Goal: Obtain resource: Download file/media

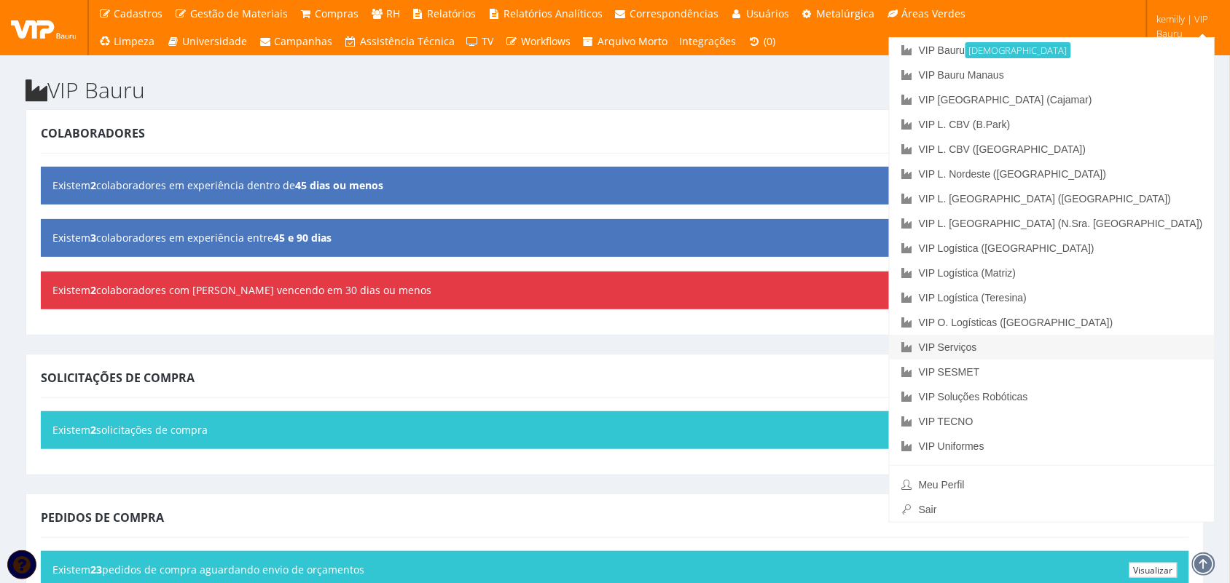
click at [1122, 343] on link "VIP Serviços" at bounding box center [1051, 347] width 325 height 25
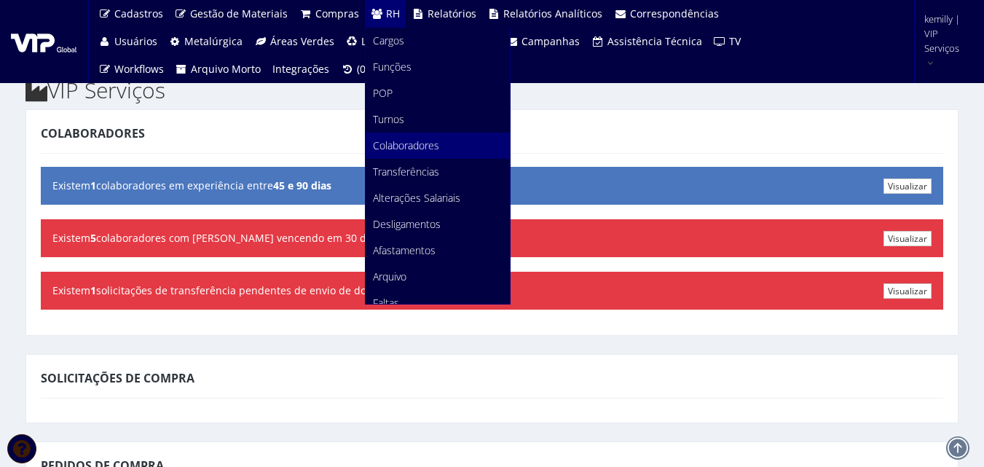
click at [388, 140] on span "Colaboradores" at bounding box center [406, 145] width 66 height 14
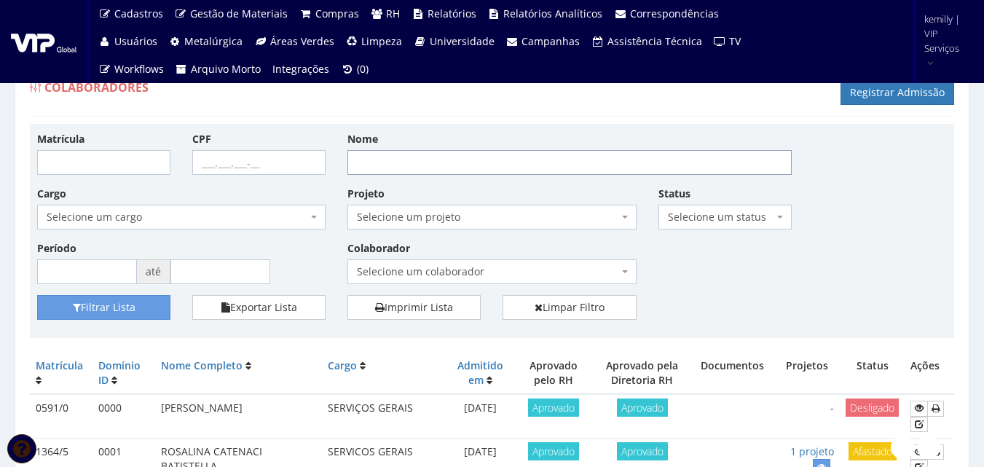
click at [433, 162] on input "Nome" at bounding box center [569, 162] width 444 height 25
type input "[PERSON_NAME]"
click at [64, 302] on button "Filtrar Lista" at bounding box center [103, 307] width 133 height 25
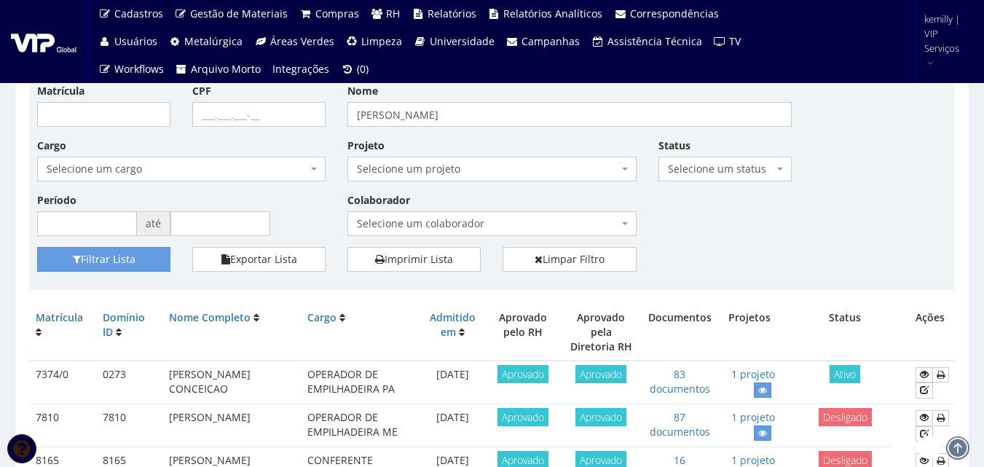
scroll to position [73, 0]
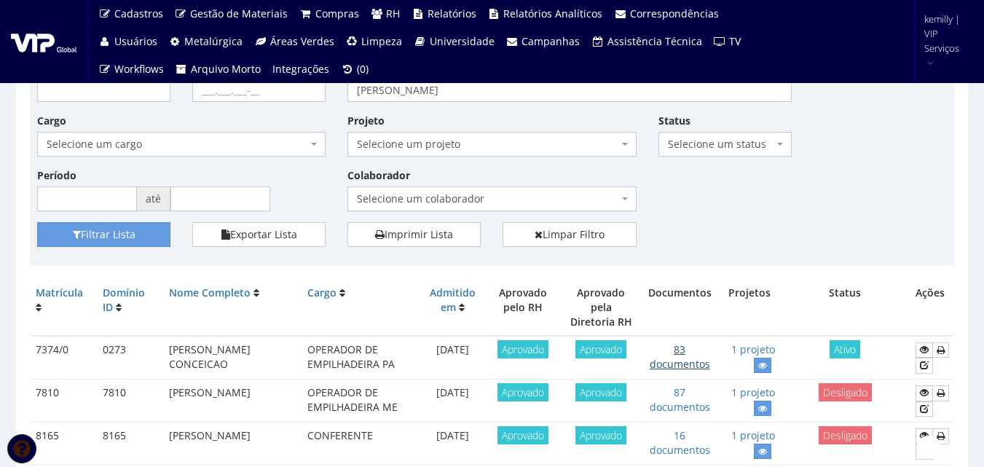
click at [663, 350] on link "83 documentos" at bounding box center [680, 356] width 60 height 28
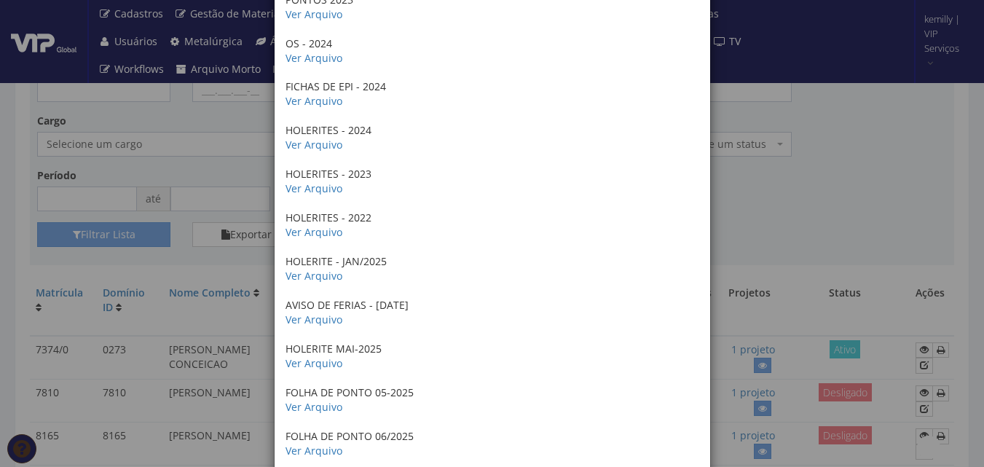
scroll to position [3132, 0]
click at [875, 223] on div "× Documentos / Colaborador: 7374/0 - BRUNO HENRIQUE DOS SANTOS CONCEICAO COMPRO…" at bounding box center [492, 233] width 984 height 467
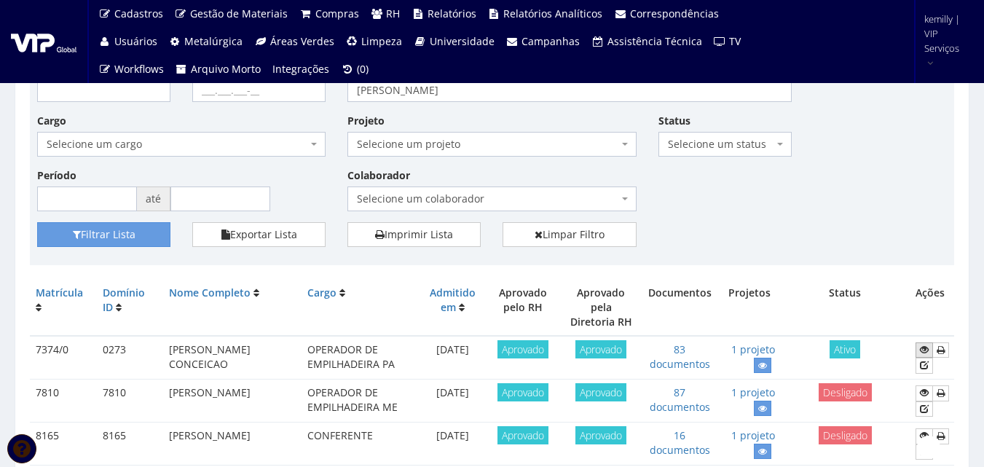
click at [917, 342] on link at bounding box center [924, 349] width 17 height 15
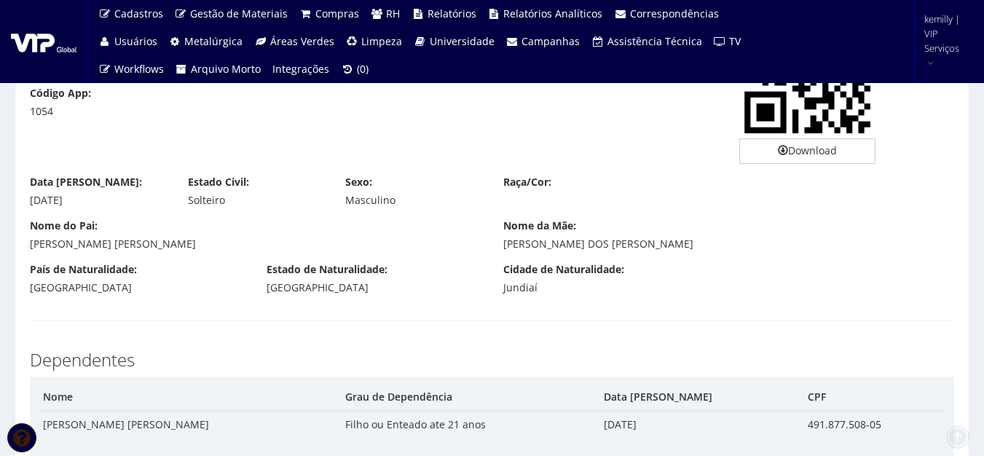
drag, startPoint x: 438, startPoint y: 157, endPoint x: 439, endPoint y: 182, distance: 24.8
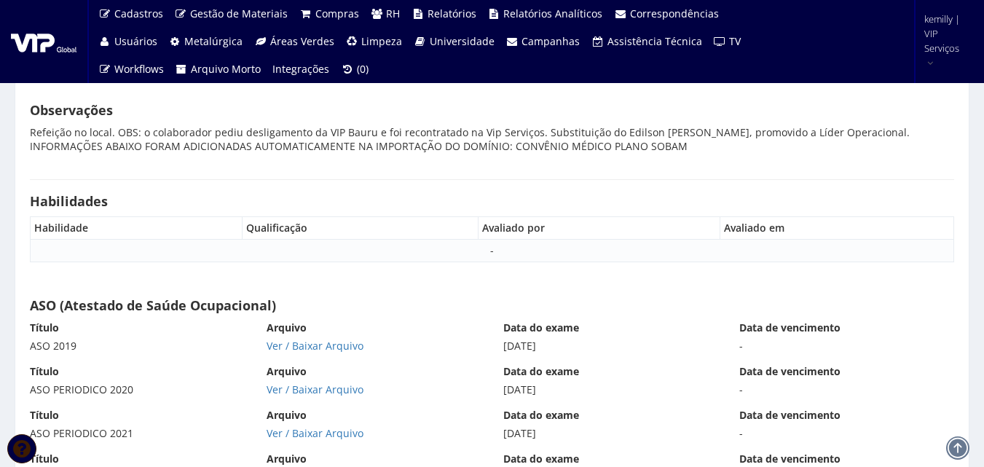
scroll to position [9328, 0]
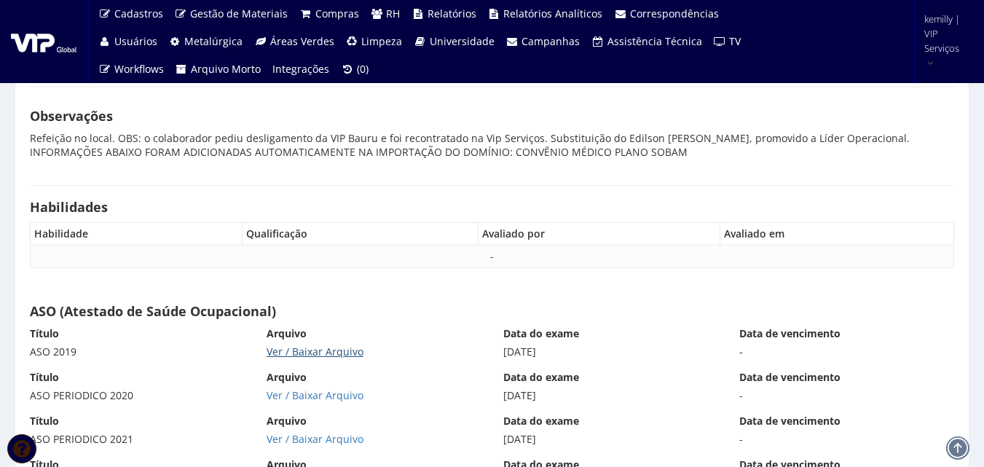
click at [288, 358] on link "Ver / Baixar Arquivo" at bounding box center [315, 352] width 97 height 14
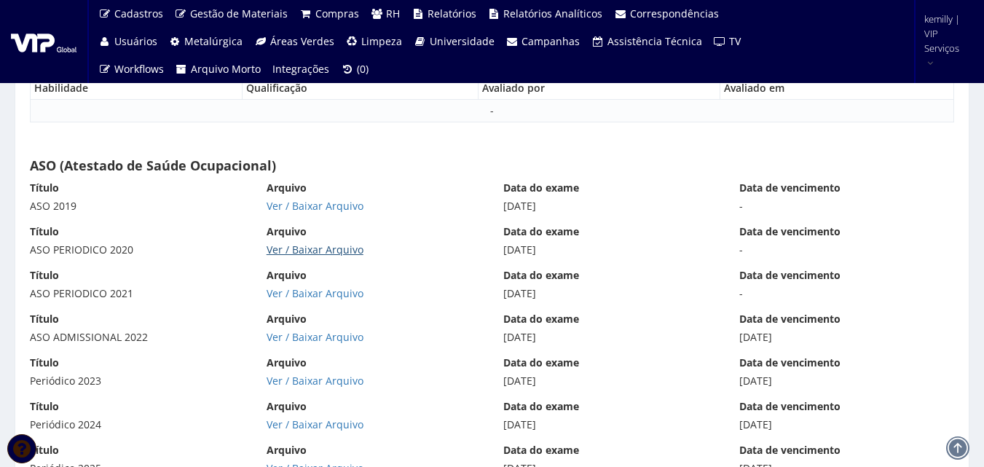
click at [339, 245] on link "Ver / Baixar Arquivo" at bounding box center [315, 250] width 97 height 14
click at [291, 331] on link "Ver / Baixar Arquivo" at bounding box center [315, 337] width 97 height 14
click at [288, 297] on link "Ver / Baixar Arquivo" at bounding box center [315, 293] width 97 height 14
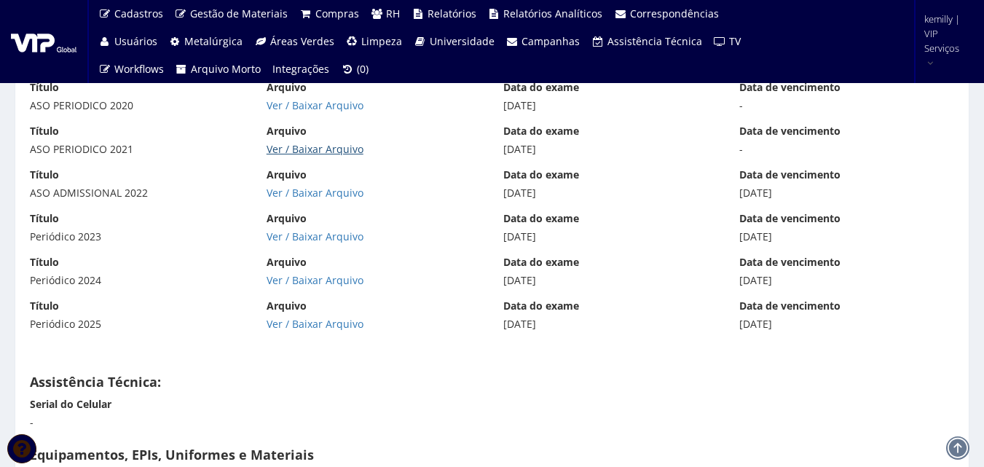
scroll to position [9620, 0]
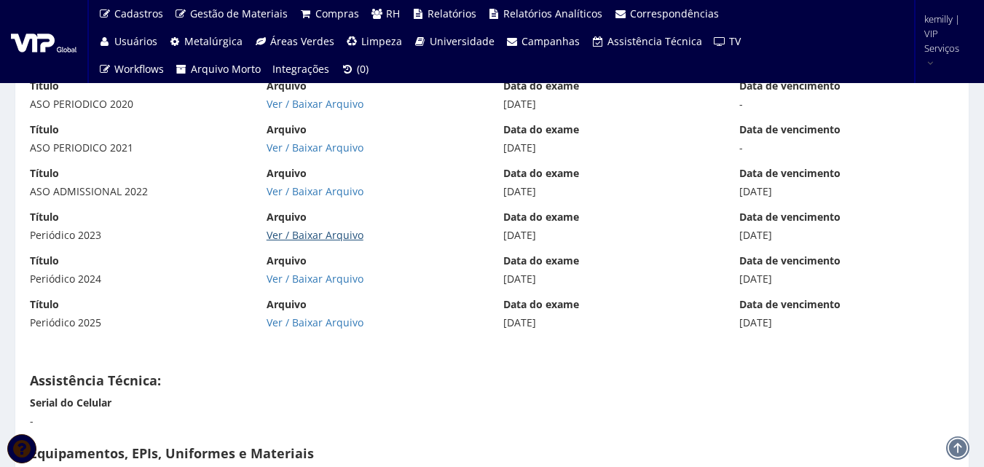
click at [300, 238] on link "Ver / Baixar Arquivo" at bounding box center [315, 235] width 97 height 14
click at [343, 287] on div "Título Periódico 2024 Arquivo Ver / Baixar Arquivo Data do exame 12/04/2024 Dat…" at bounding box center [492, 275] width 946 height 44
click at [339, 278] on link "Ver / Baixar Arquivo" at bounding box center [315, 279] width 97 height 14
click at [320, 317] on link "Ver / Baixar Arquivo" at bounding box center [315, 322] width 97 height 14
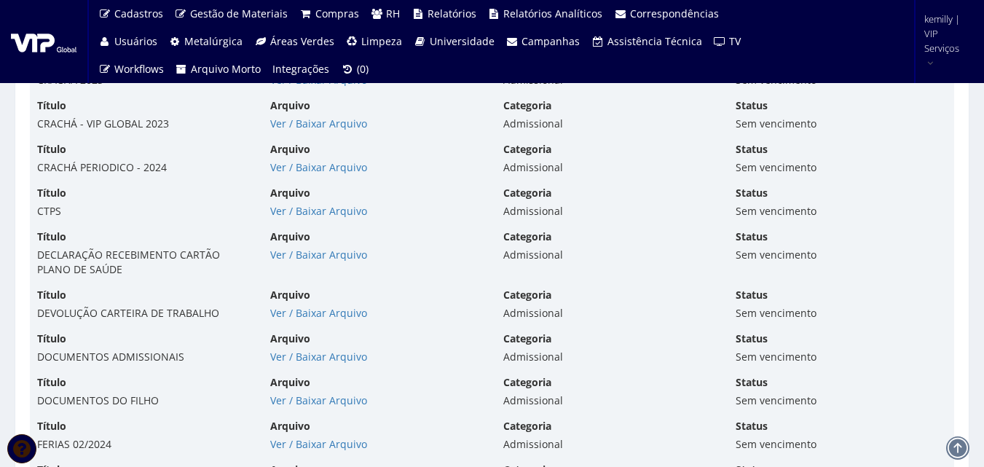
scroll to position [4044, 0]
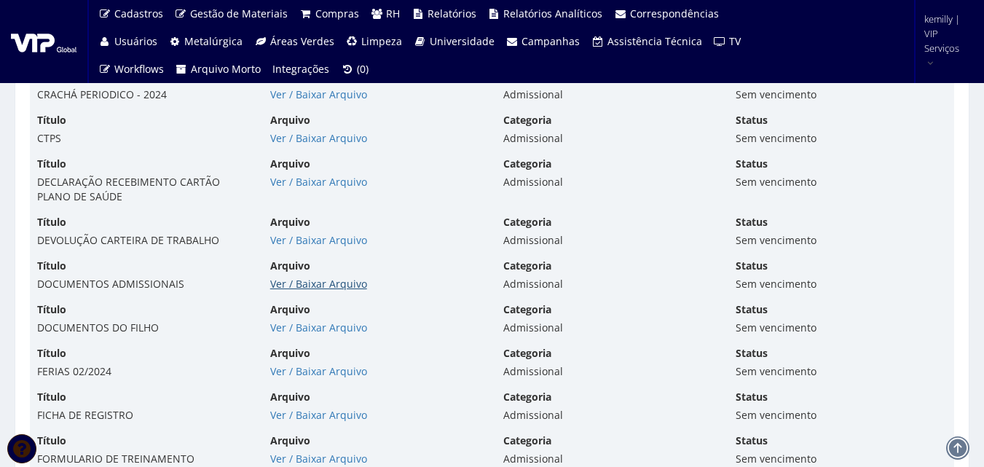
click at [317, 279] on link "Ver / Baixar Arquivo" at bounding box center [318, 284] width 97 height 14
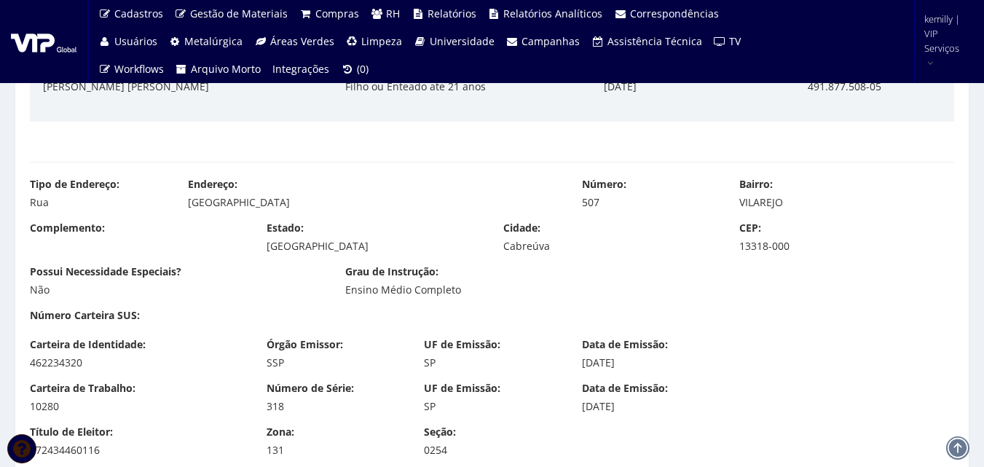
scroll to position [0, 0]
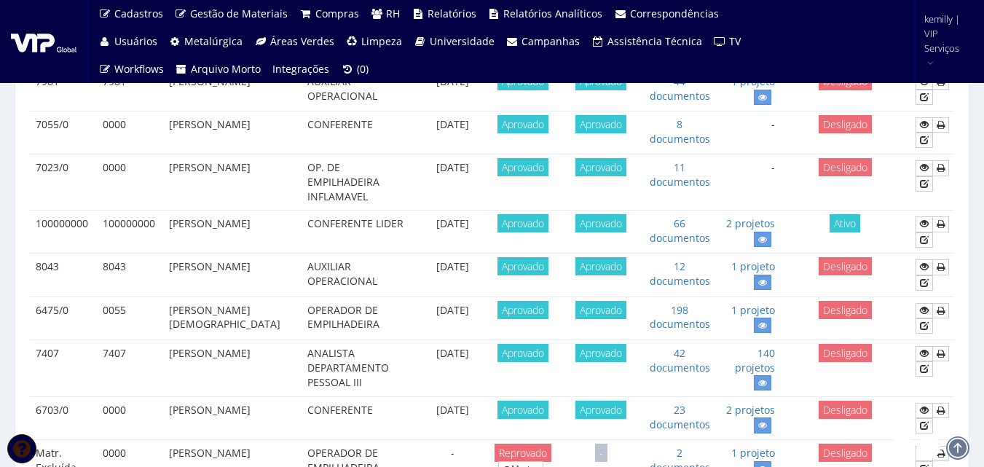
scroll to position [809, 0]
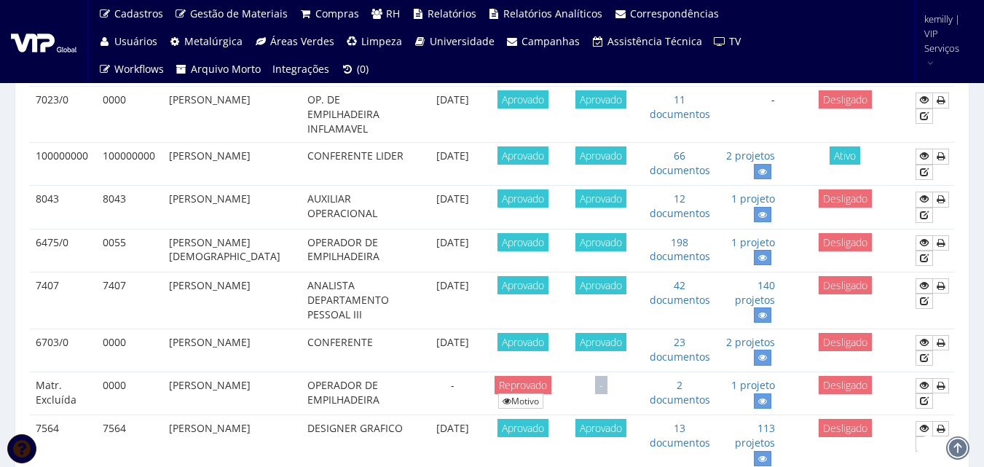
drag, startPoint x: 281, startPoint y: 328, endPoint x: 269, endPoint y: 224, distance: 104.9
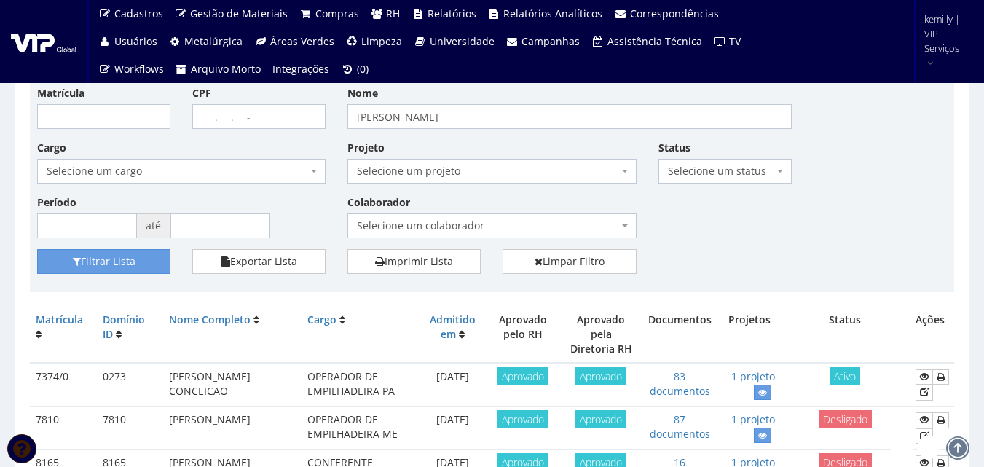
scroll to position [0, 0]
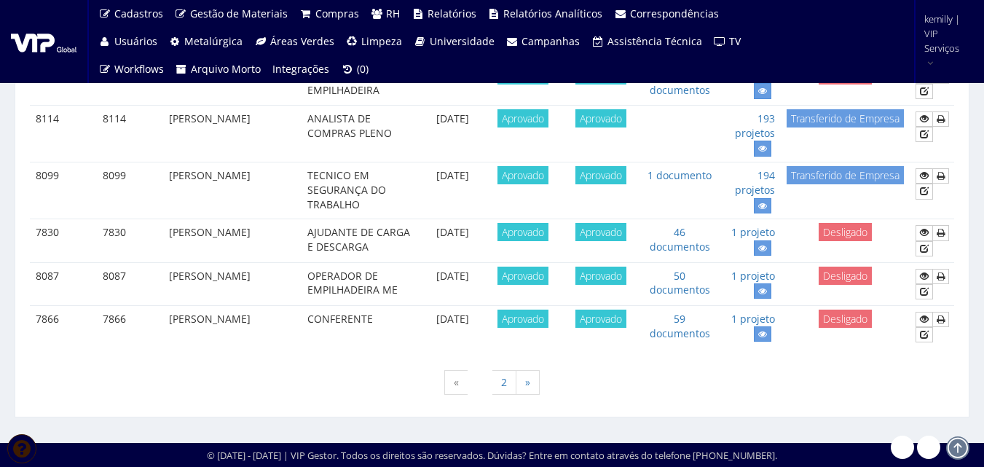
drag, startPoint x: 59, startPoint y: 329, endPoint x: 77, endPoint y: 226, distance: 104.3
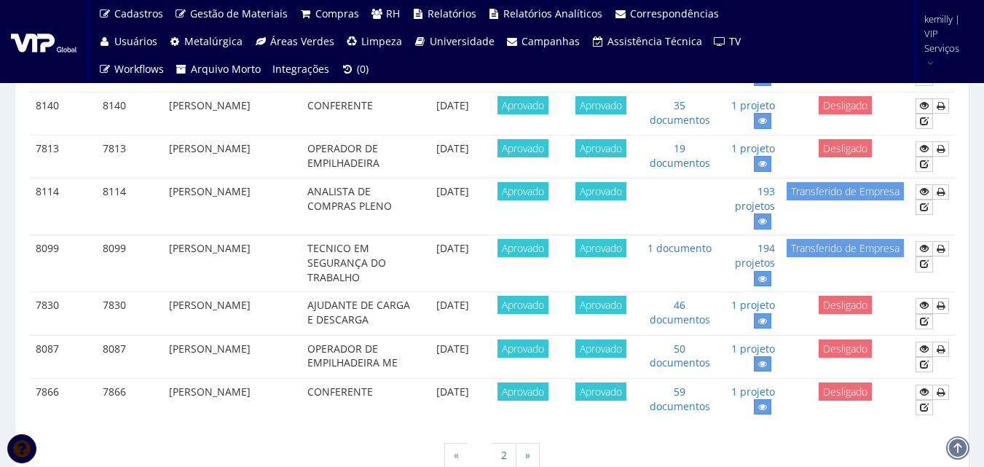
scroll to position [1459, 0]
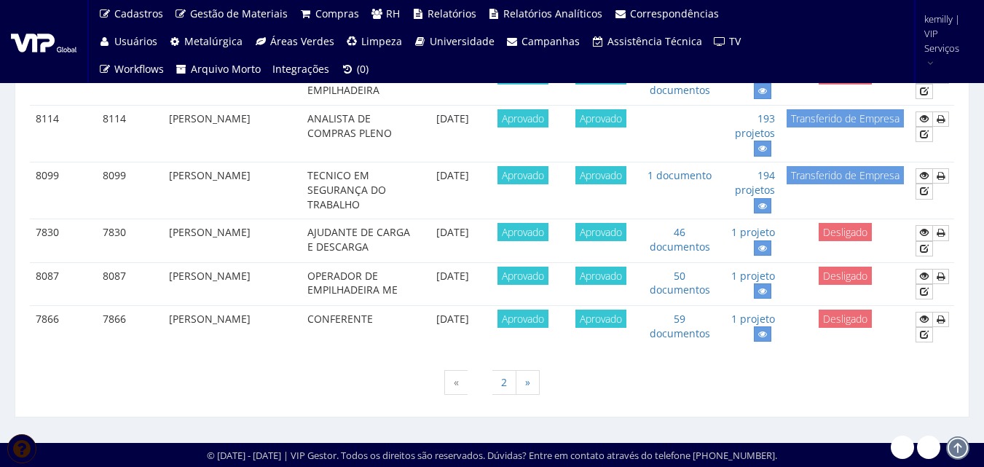
drag, startPoint x: 398, startPoint y: 389, endPoint x: 393, endPoint y: 348, distance: 41.1
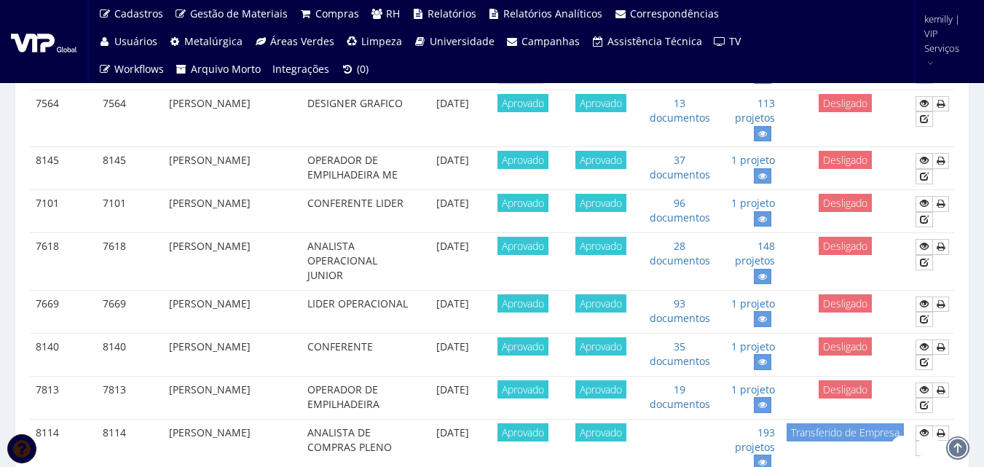
scroll to position [1302, 0]
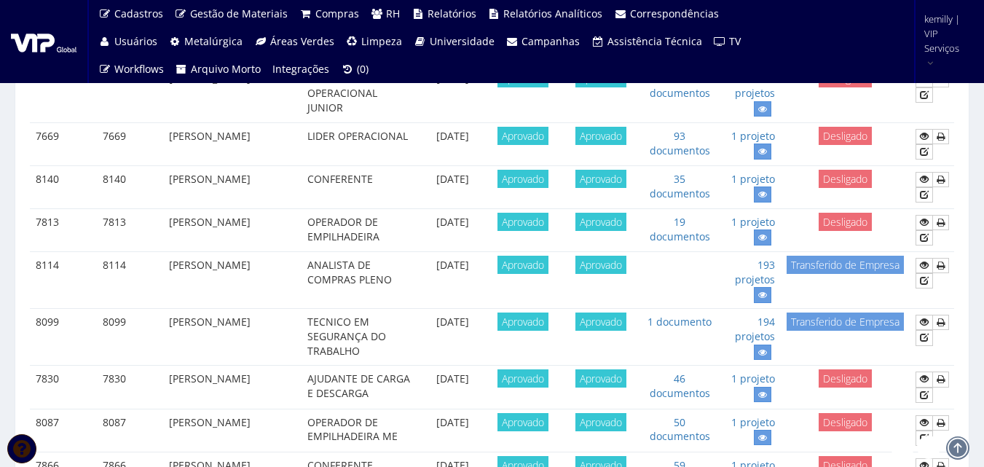
drag, startPoint x: 152, startPoint y: 430, endPoint x: 151, endPoint y: 393, distance: 37.2
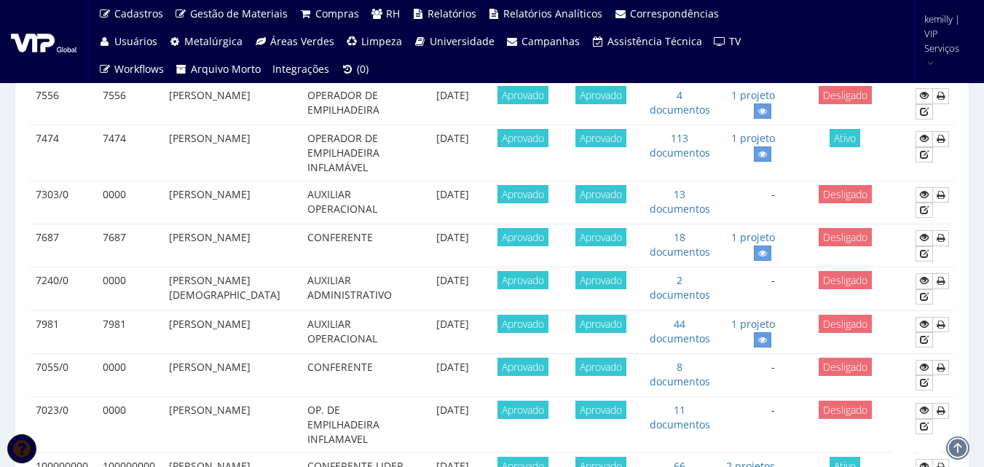
scroll to position [0, 0]
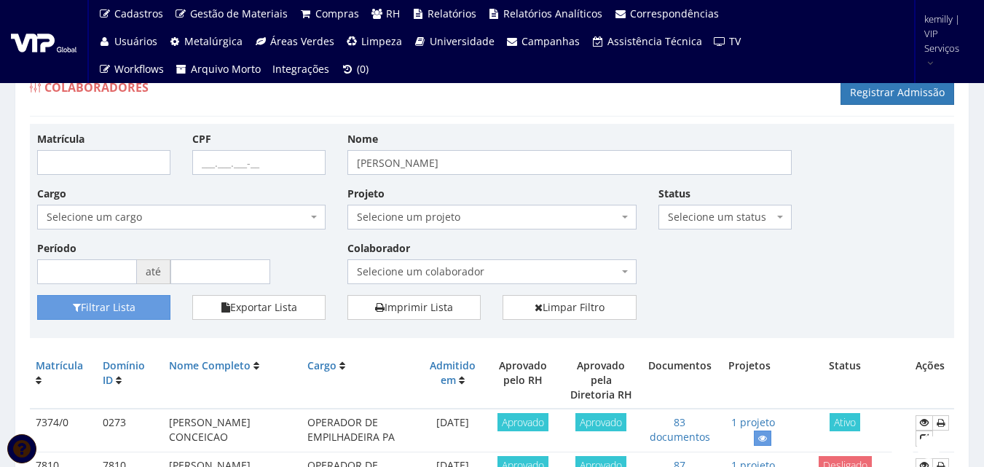
drag, startPoint x: 84, startPoint y: 247, endPoint x: 94, endPoint y: 278, distance: 32.2
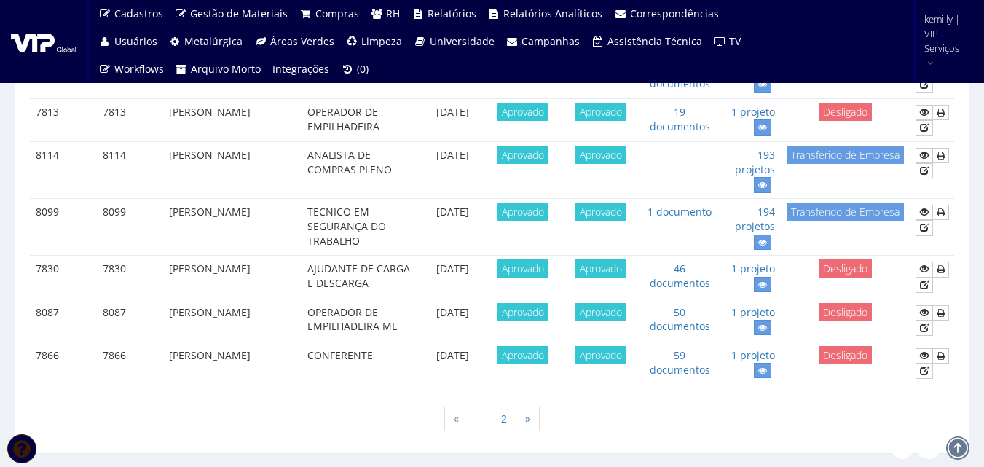
scroll to position [1459, 0]
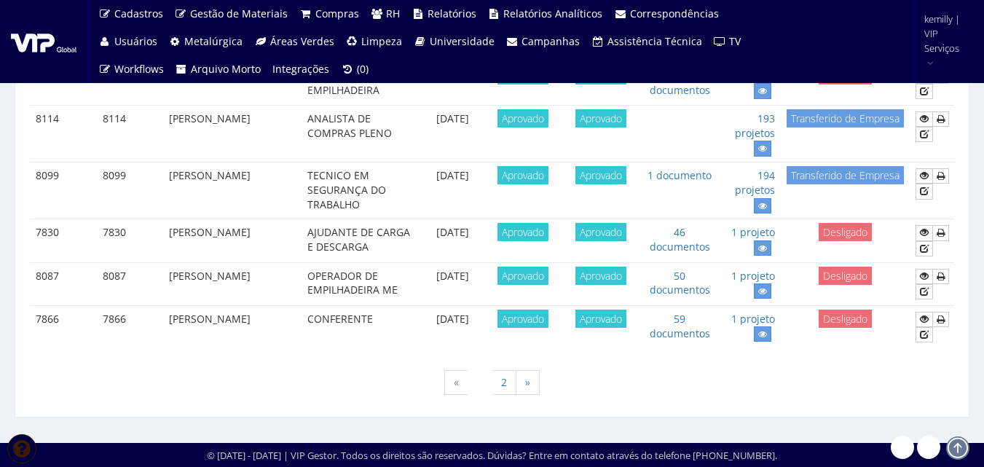
drag, startPoint x: 17, startPoint y: 388, endPoint x: 17, endPoint y: 262, distance: 126.7
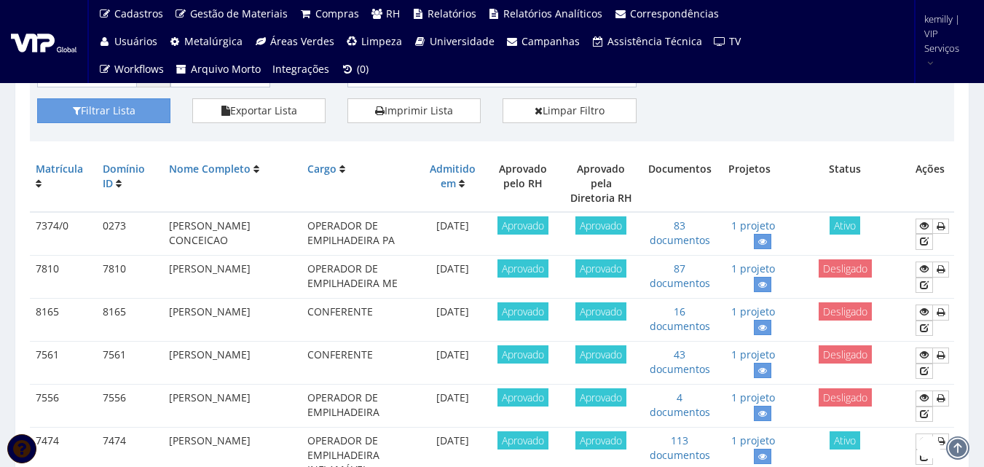
scroll to position [0, 0]
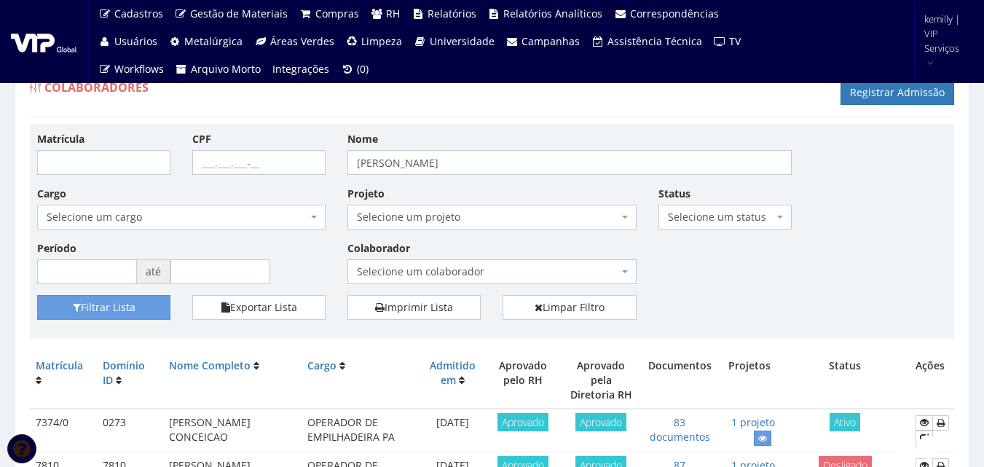
drag, startPoint x: 462, startPoint y: 102, endPoint x: 465, endPoint y: 127, distance: 25.7
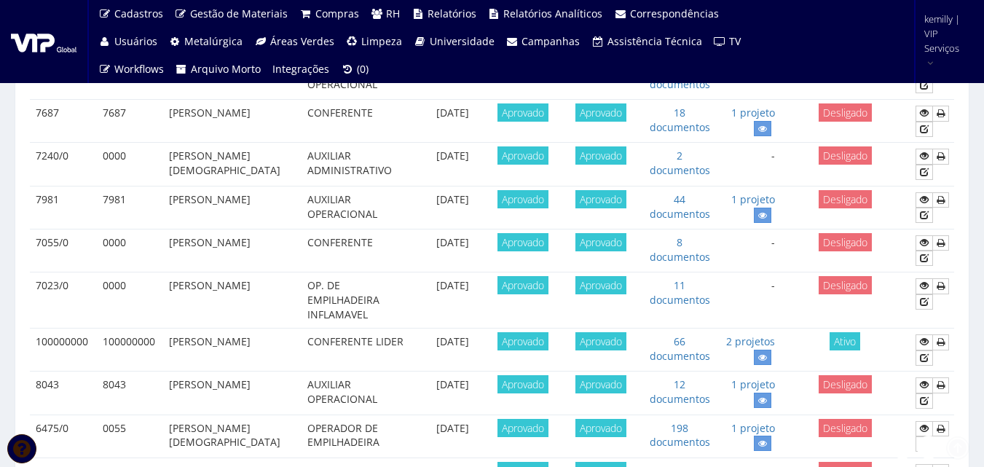
scroll to position [1459, 0]
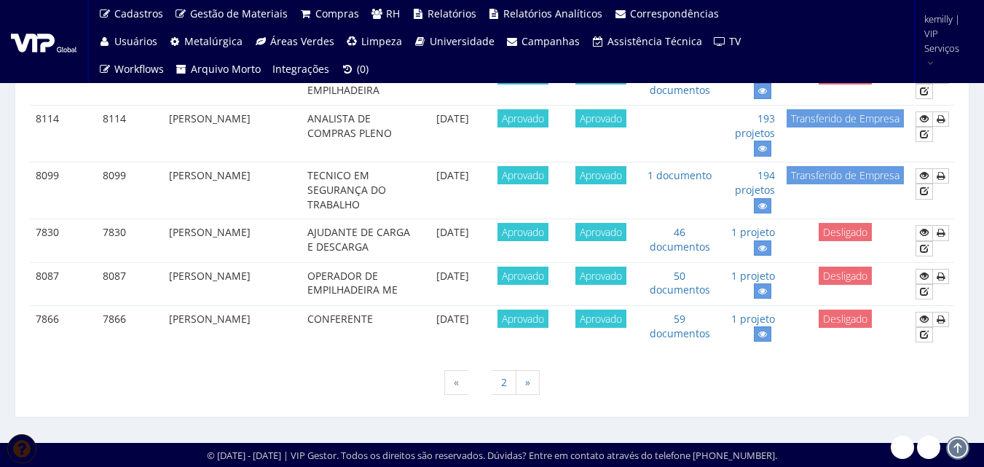
drag, startPoint x: 478, startPoint y: 444, endPoint x: 479, endPoint y: 424, distance: 20.4
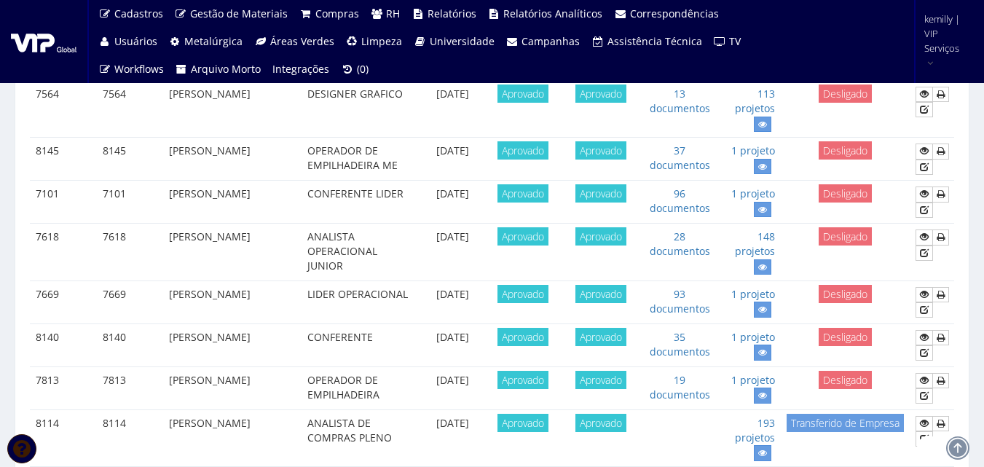
scroll to position [0, 0]
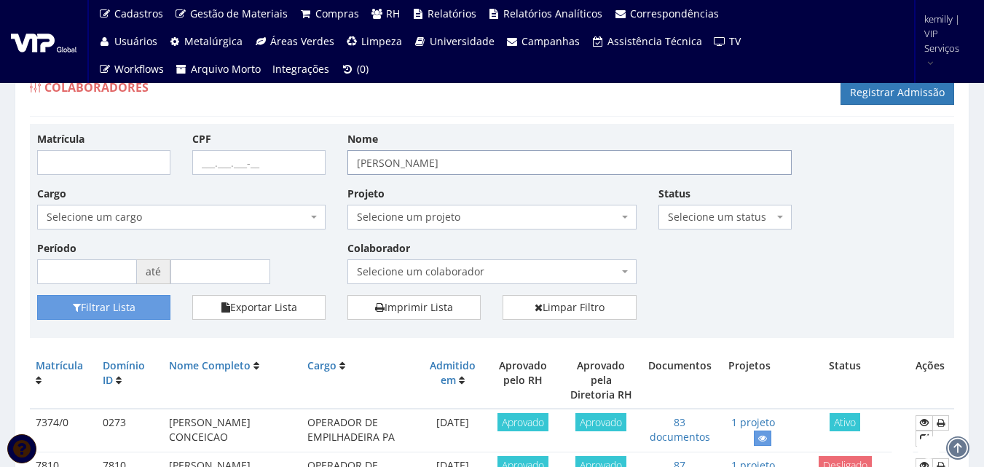
drag, startPoint x: 224, startPoint y: 166, endPoint x: 208, endPoint y: 169, distance: 15.6
click at [208, 169] on div "Matrícula CPF Nome [PERSON_NAME] Cargo Selecione um cargo G0610 D0029 - 4110-05…" at bounding box center [492, 213] width 932 height 164
type input "joao"
click at [37, 295] on button "Filtrar Lista" at bounding box center [103, 307] width 133 height 25
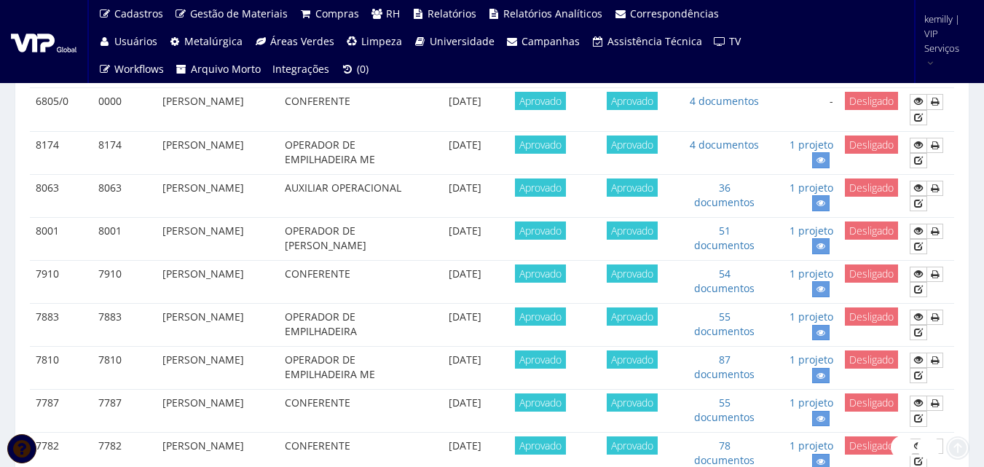
scroll to position [364, 0]
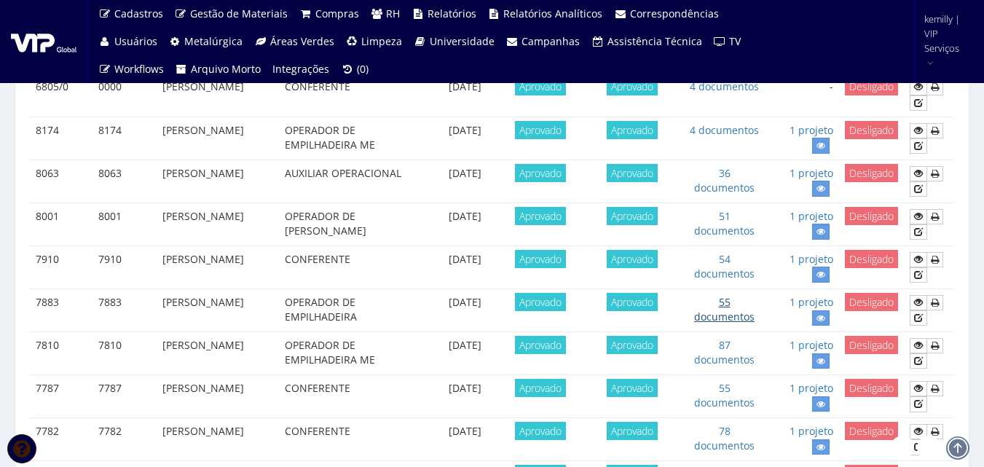
click at [719, 315] on link "55 documentos" at bounding box center [724, 309] width 60 height 28
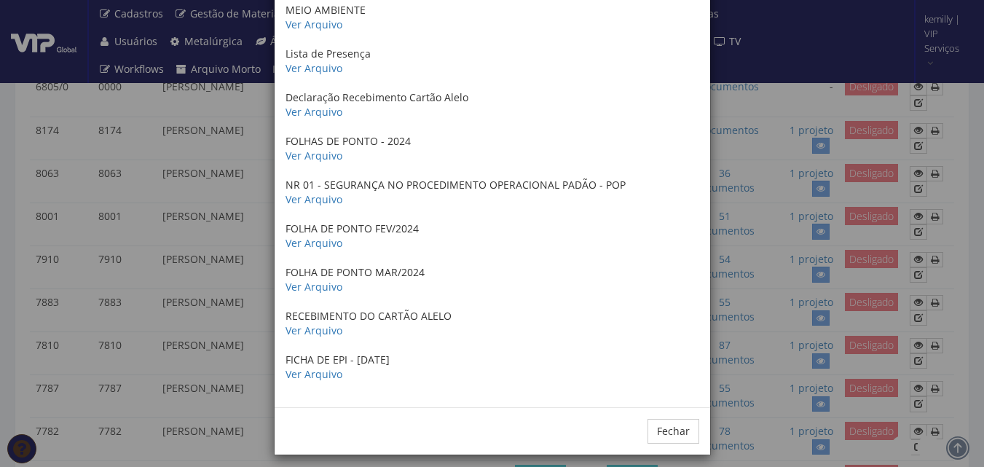
scroll to position [2142, 0]
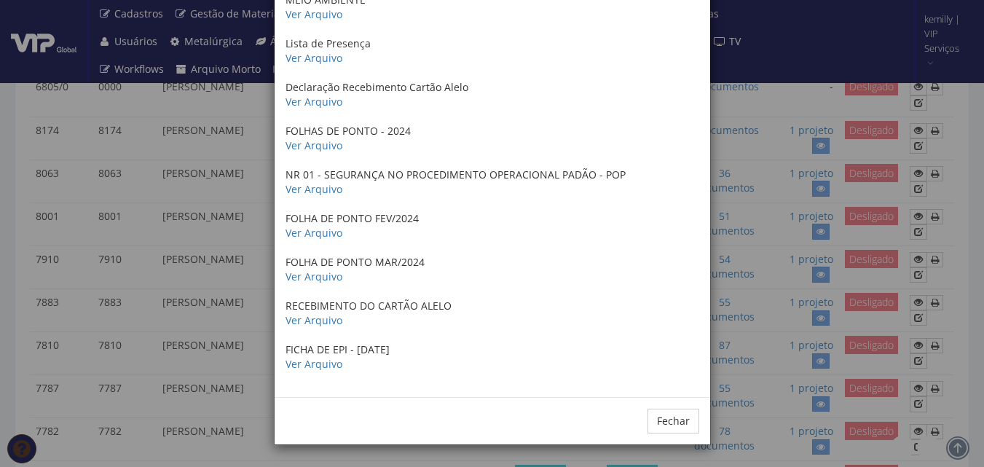
click at [775, 275] on div "× Documentos / Colaborador: 7883 - JOAO CLAUDIO LEITE CUNHA ANTECEDENTES CRIMIN…" at bounding box center [492, 233] width 984 height 467
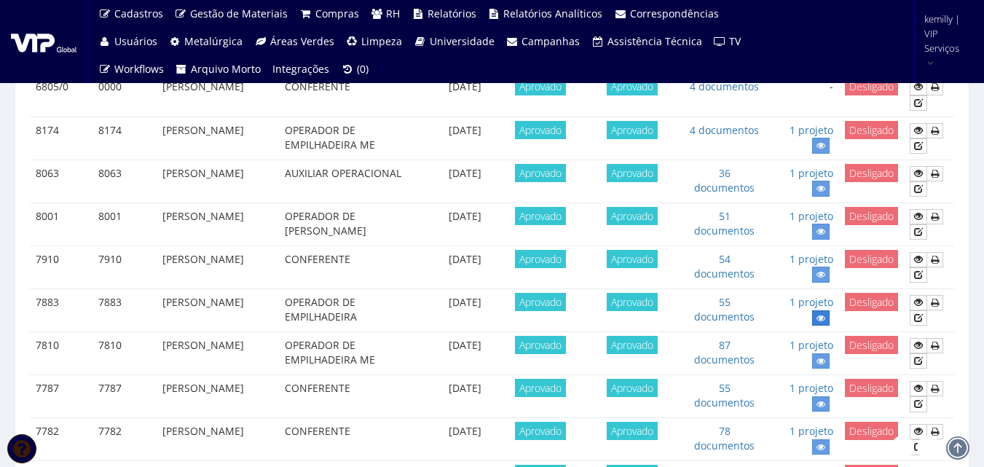
click at [820, 320] on icon at bounding box center [821, 318] width 9 height 10
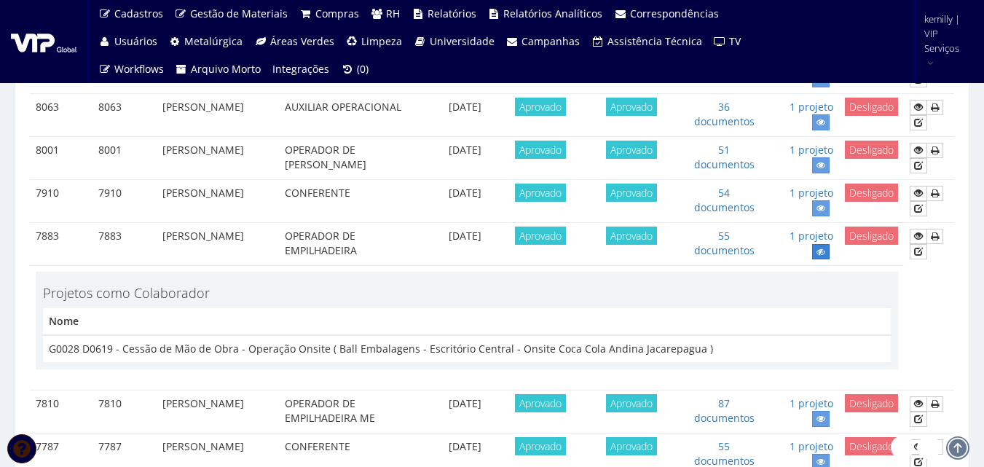
scroll to position [510, 0]
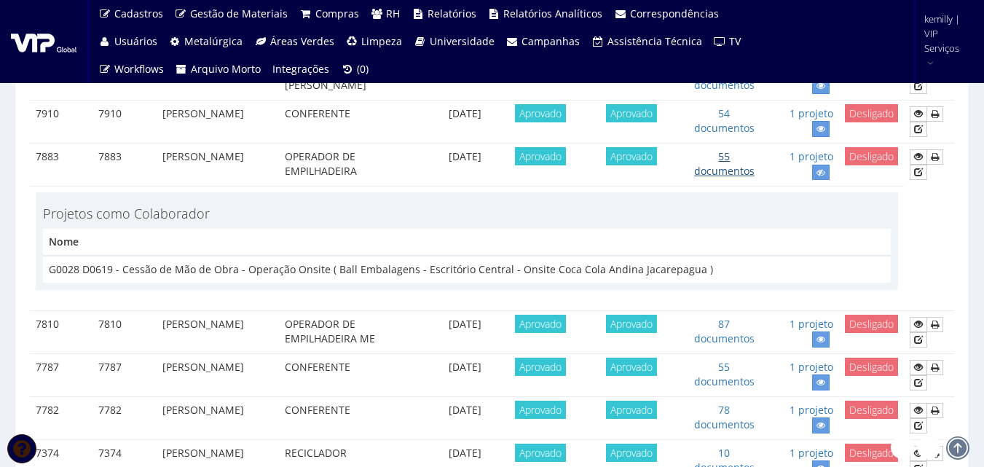
click at [725, 172] on link "55 documentos" at bounding box center [724, 163] width 60 height 28
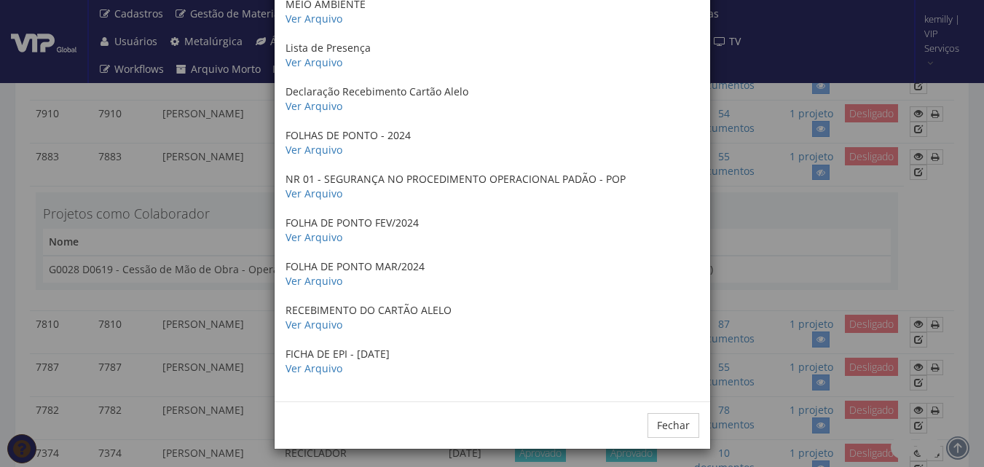
scroll to position [2142, 0]
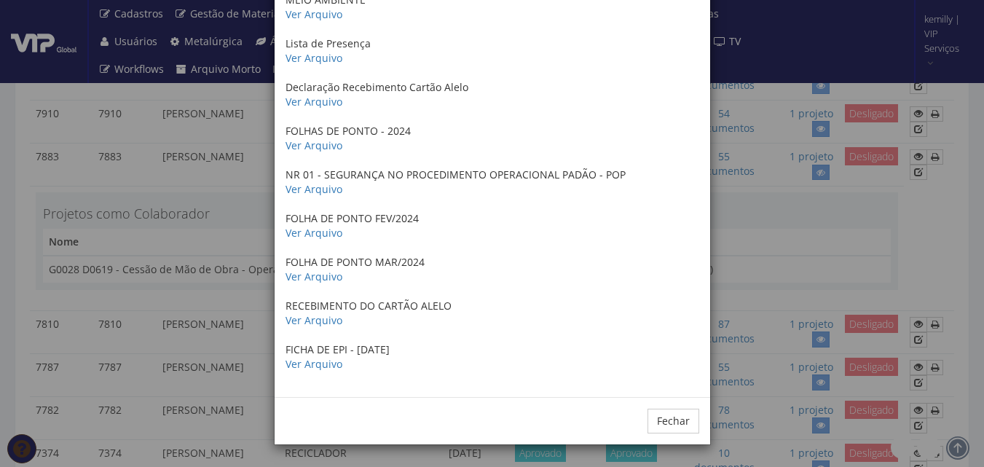
click at [831, 310] on div "× Documentos / Colaborador: 7883 - JOAO CLAUDIO LEITE CUNHA ANTECEDENTES CRIMIN…" at bounding box center [492, 233] width 984 height 467
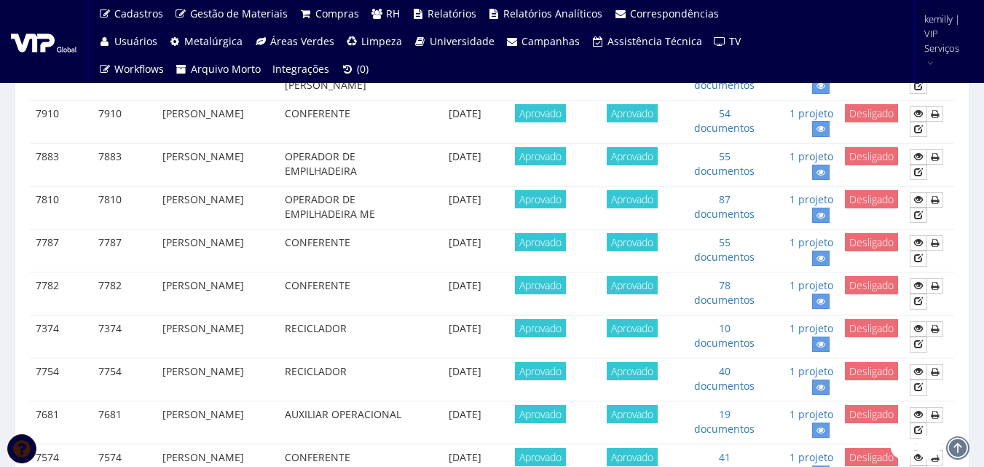
scroll to position [291, 0]
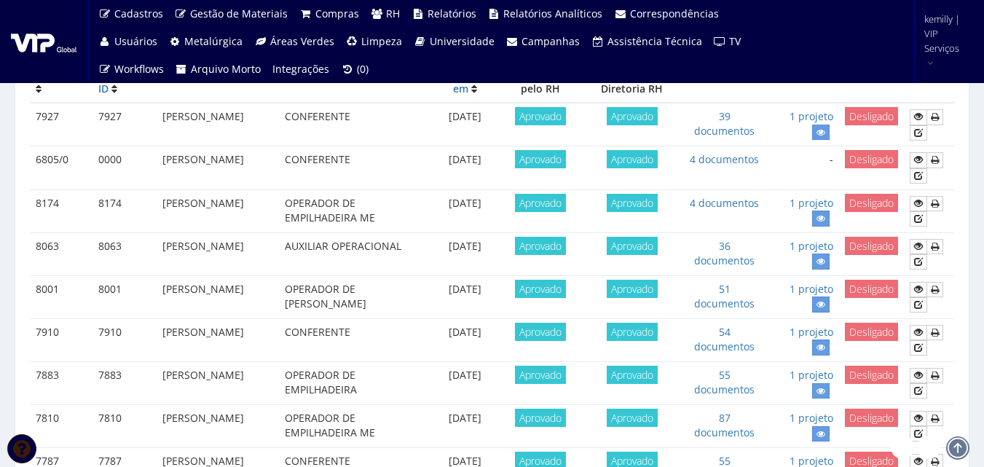
click at [736, 380] on td "55 documentos" at bounding box center [724, 382] width 83 height 43
click at [735, 389] on link "55 documentos" at bounding box center [724, 382] width 60 height 28
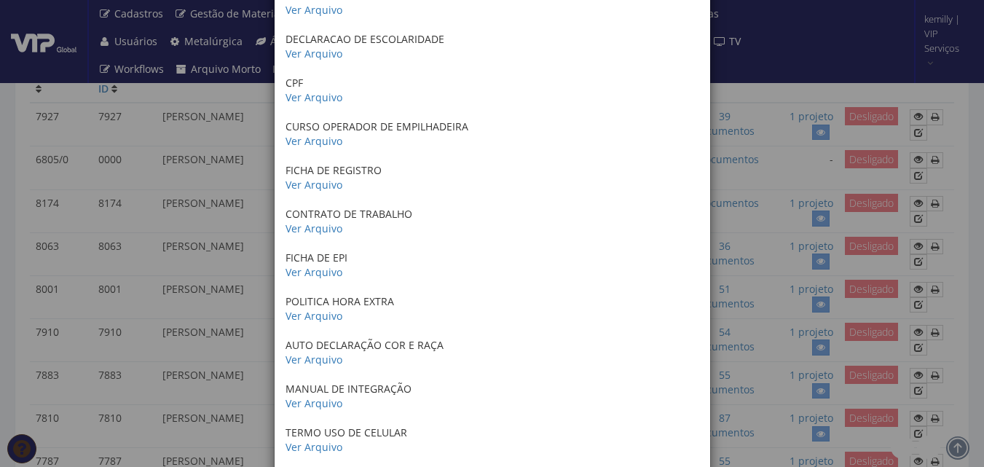
scroll to position [467, 0]
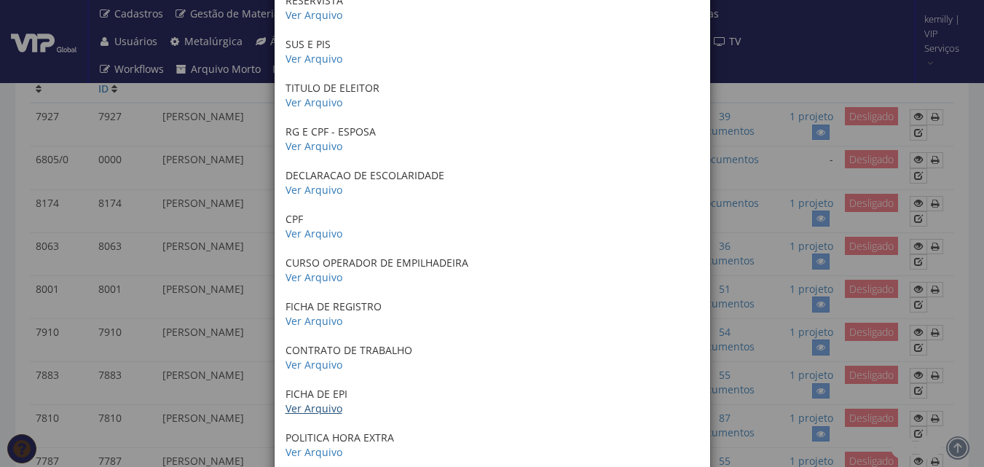
click at [318, 404] on link "Ver Arquivo" at bounding box center [314, 408] width 57 height 14
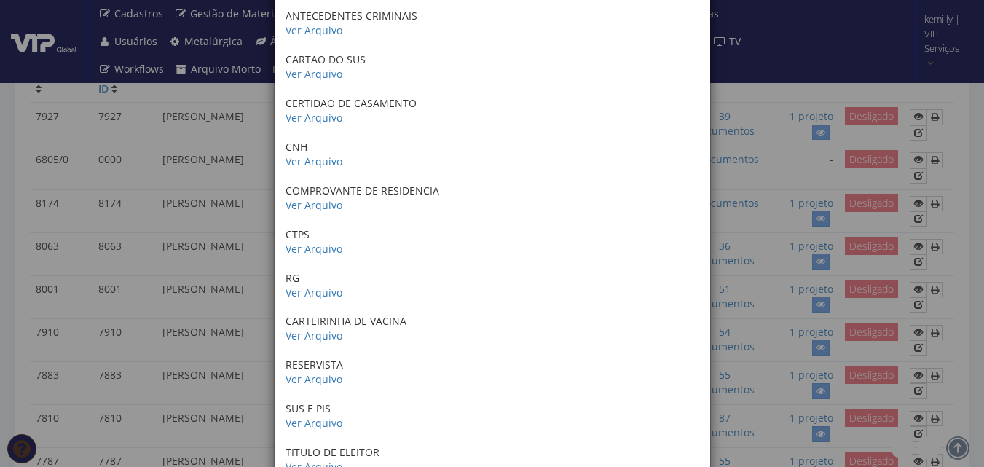
scroll to position [0, 0]
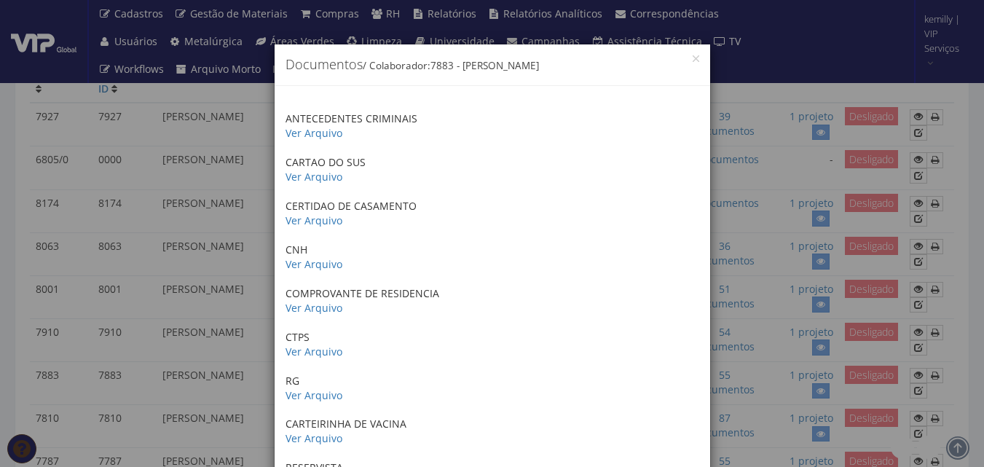
click at [168, 234] on div "× Documentos / Colaborador: 7883 - [PERSON_NAME] ANTECEDENTES CRIMINAIS Ver Arq…" at bounding box center [492, 233] width 984 height 467
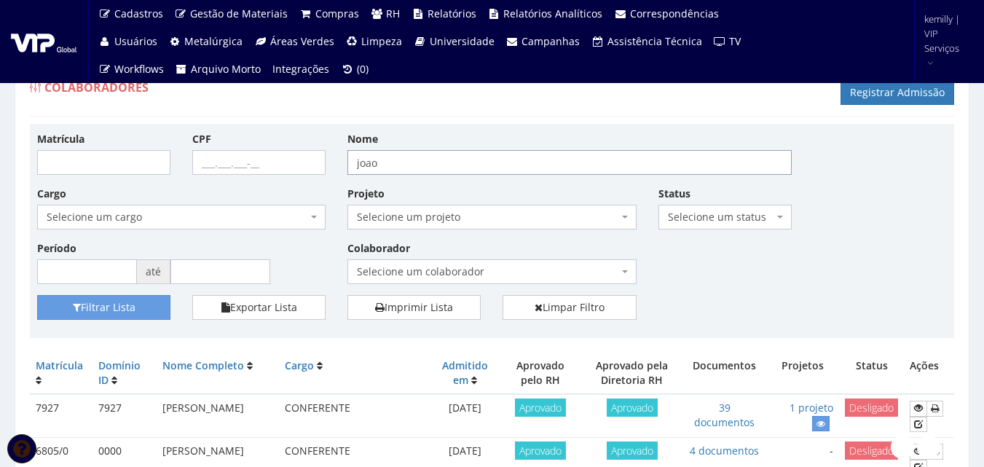
drag, startPoint x: 412, startPoint y: 160, endPoint x: 236, endPoint y: 181, distance: 177.6
click at [236, 181] on div "Matrícula CPF Nome joao Cargo Selecione um cargo G0610 D0029 - 4110-05 - AGENTE…" at bounding box center [492, 213] width 932 height 164
type input "wender"
click at [37, 295] on button "Filtrar Lista" at bounding box center [103, 307] width 133 height 25
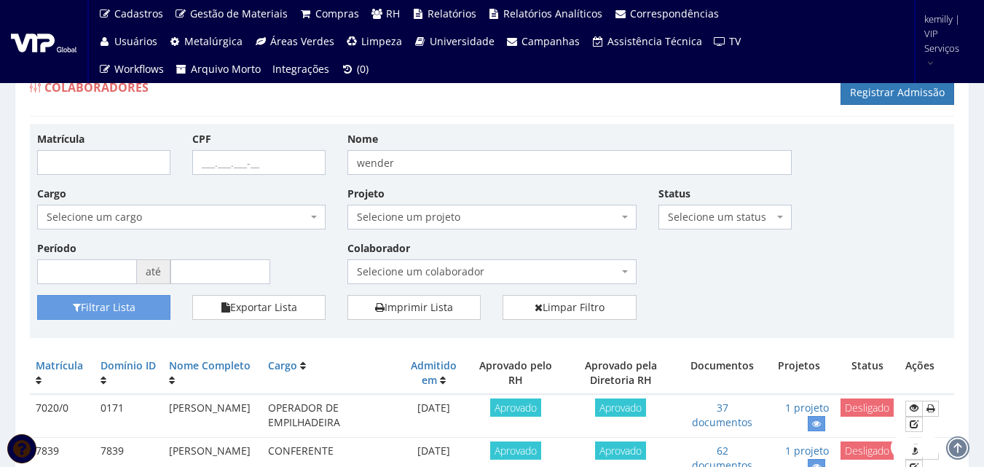
scroll to position [90, 0]
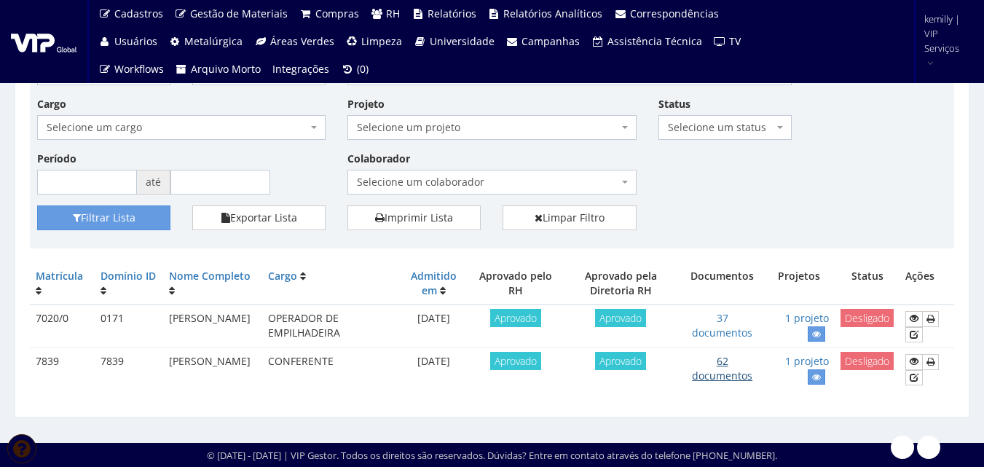
click at [728, 377] on link "62 documentos" at bounding box center [722, 368] width 60 height 28
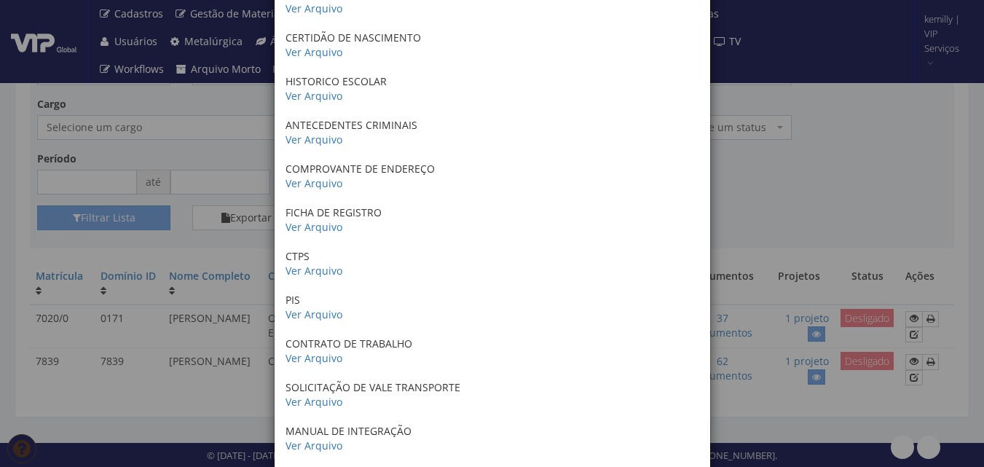
scroll to position [728, 0]
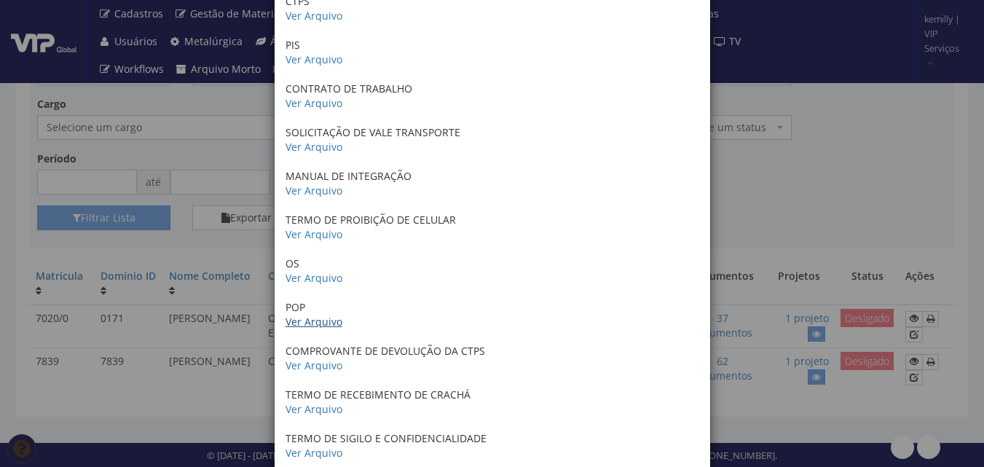
click at [309, 315] on link "Ver Arquivo" at bounding box center [314, 322] width 57 height 14
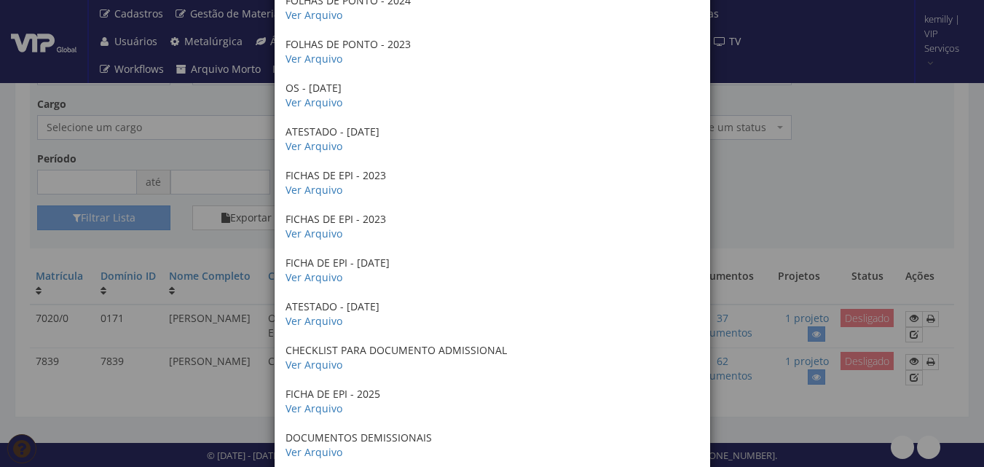
scroll to position [2434, 0]
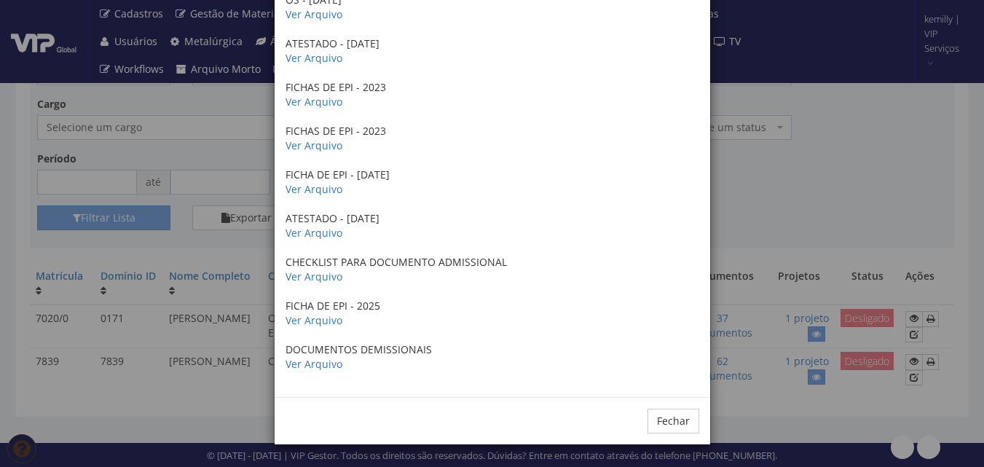
click at [749, 242] on div "× Documentos / Colaborador: 7839 - WENDER PINHO DE ARRUDA CRACHÁ ADMISSIONAL - …" at bounding box center [492, 233] width 984 height 467
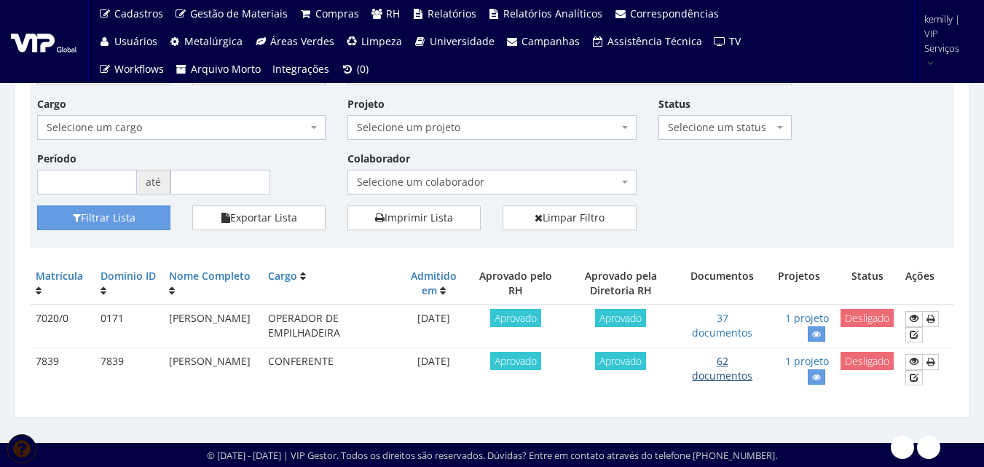
click at [731, 378] on link "62 documentos" at bounding box center [722, 368] width 60 height 28
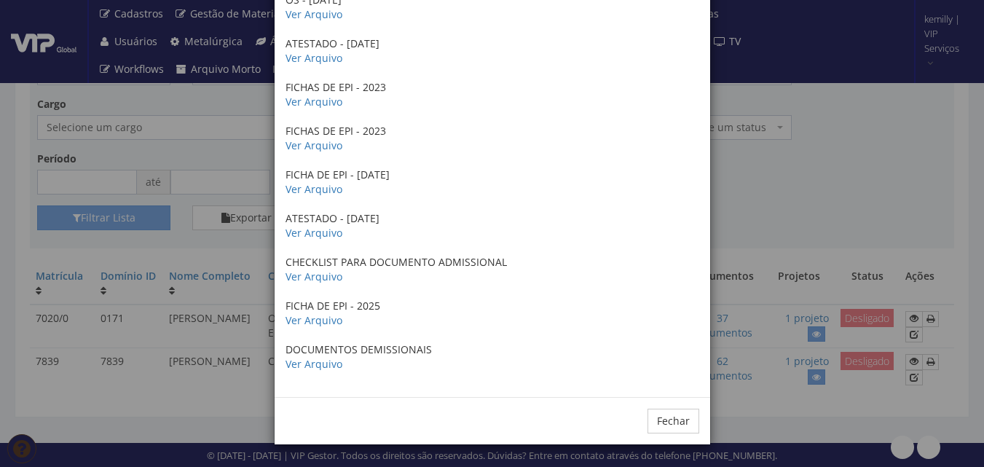
click at [951, 195] on div "× Documentos / Colaborador: 7839 - WENDER PINHO DE ARRUDA CRACHÁ ADMISSIONAL - …" at bounding box center [492, 233] width 984 height 467
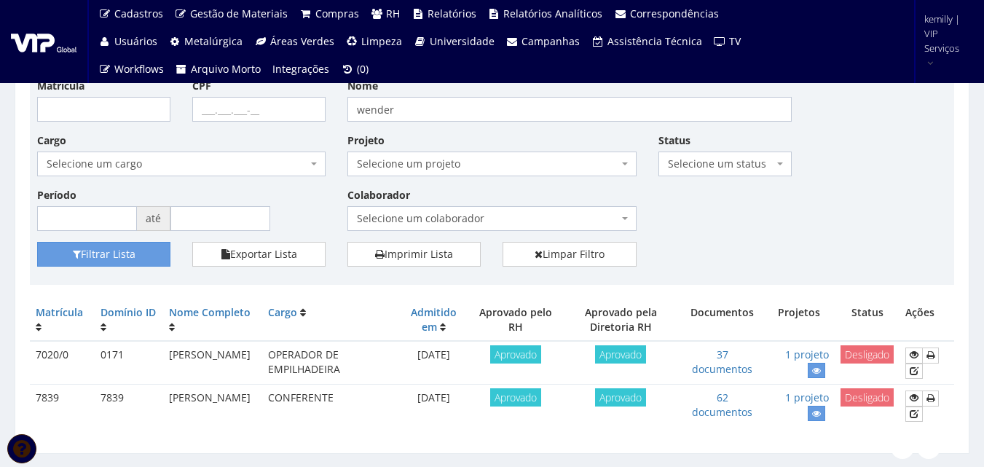
scroll to position [0, 0]
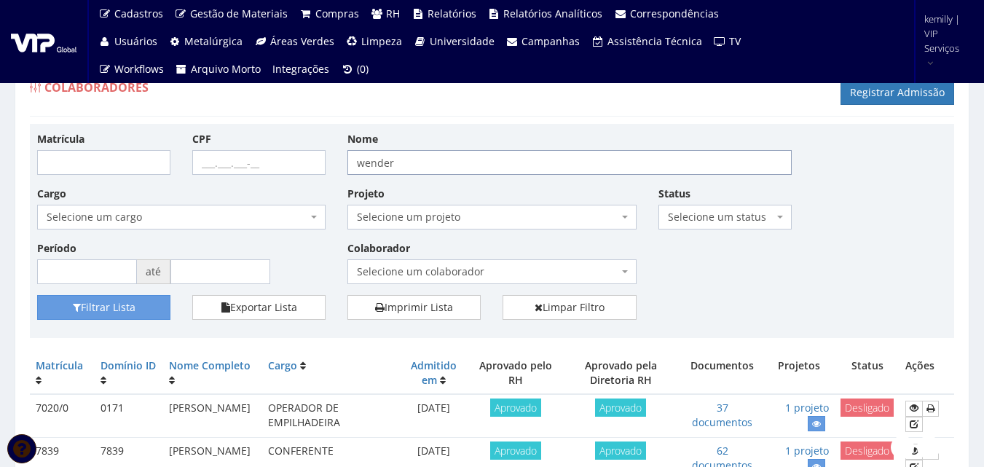
drag, startPoint x: 471, startPoint y: 169, endPoint x: 156, endPoint y: 170, distance: 314.7
click at [156, 169] on div "Matrícula CPF Nome wender Cargo Selecione um cargo G0610 D0029 - 4110-05 - AGEN…" at bounding box center [492, 213] width 932 height 164
type input "laryssa"
click at [37, 295] on button "Filtrar Lista" at bounding box center [103, 307] width 133 height 25
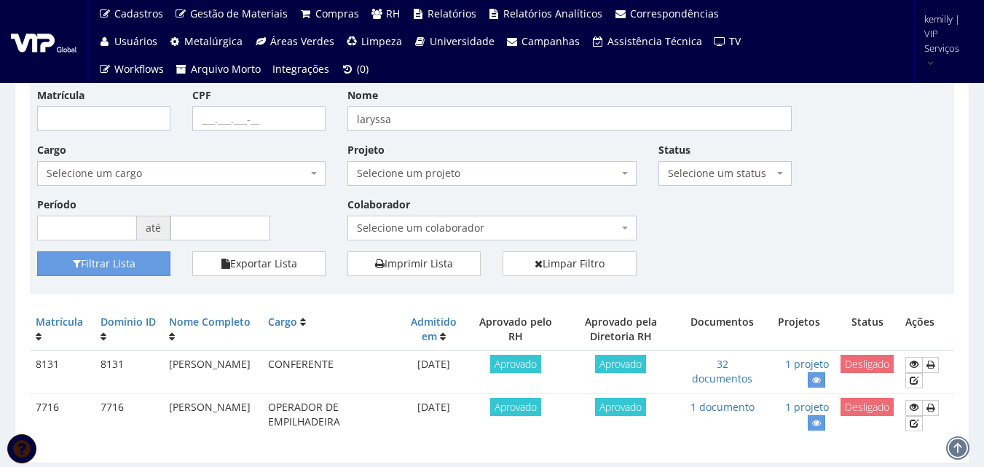
scroll to position [90, 0]
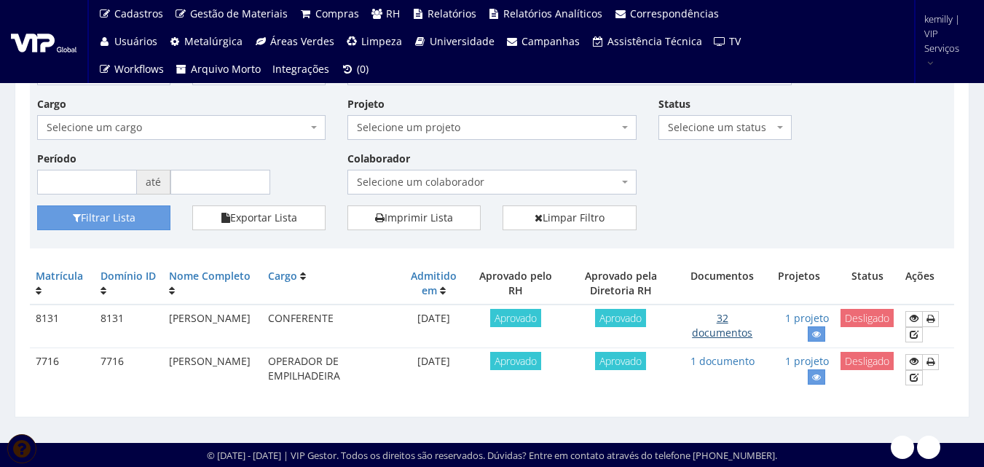
click at [723, 335] on link "32 documentos" at bounding box center [722, 325] width 60 height 28
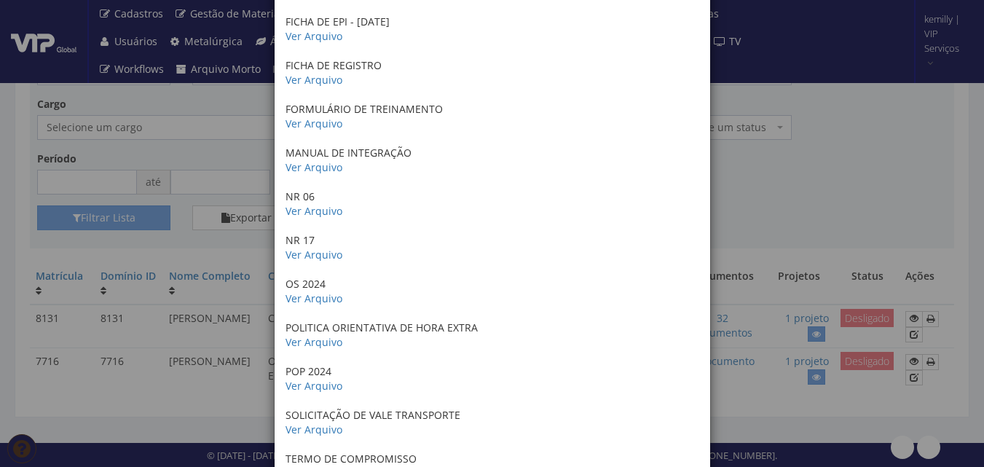
scroll to position [905, 0]
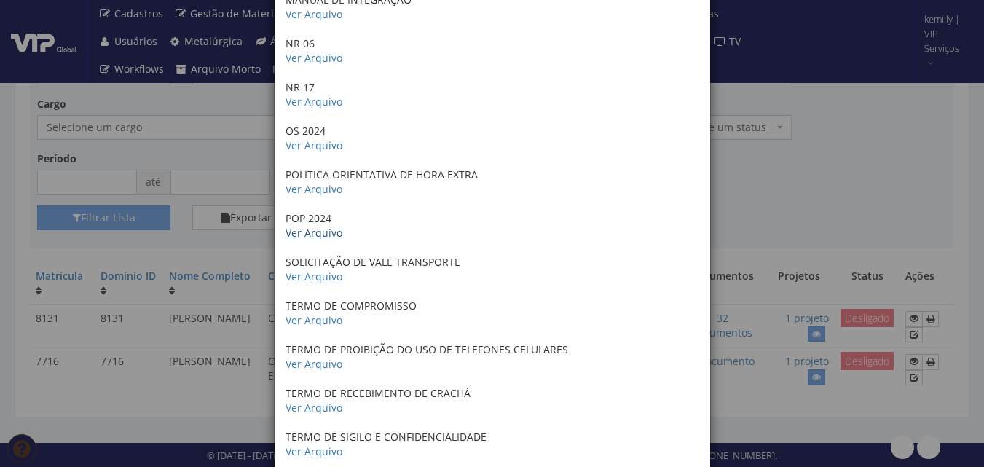
click at [317, 231] on link "Ver Arquivo" at bounding box center [314, 233] width 57 height 14
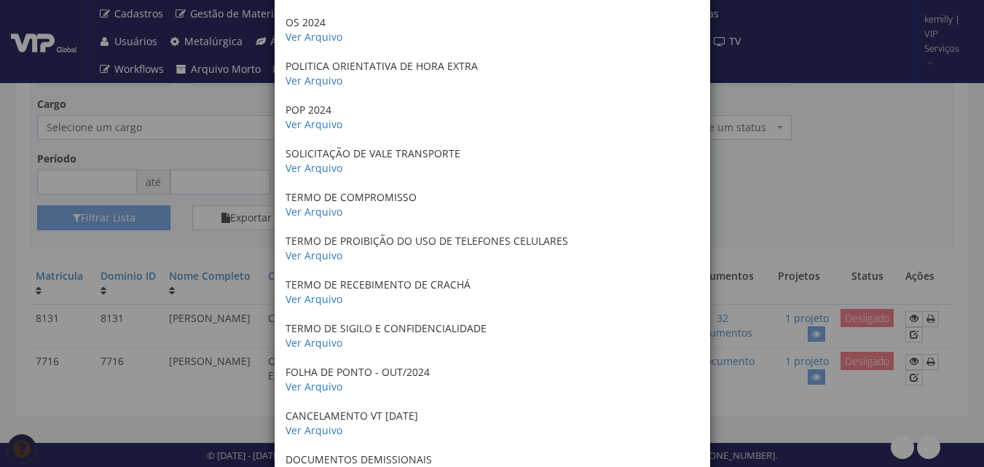
scroll to position [1123, 0]
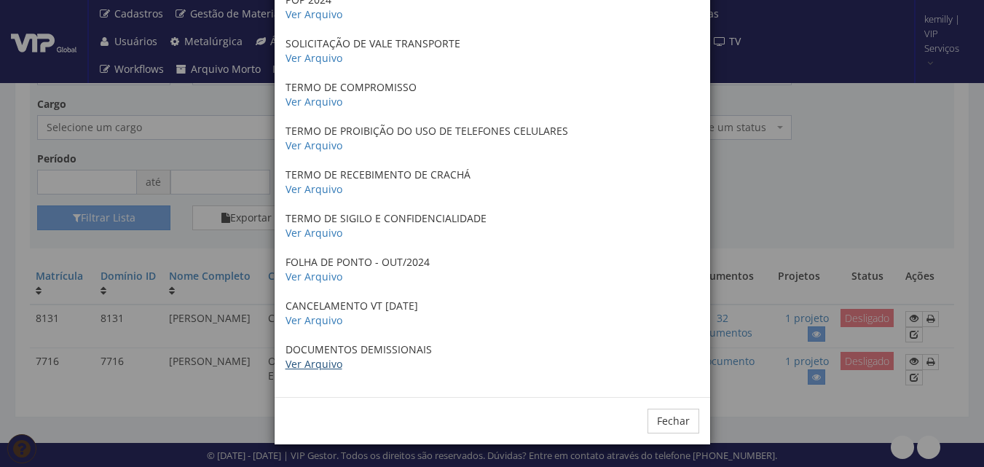
click at [328, 362] on link "Ver Arquivo" at bounding box center [314, 364] width 57 height 14
